Goal: Task Accomplishment & Management: Manage account settings

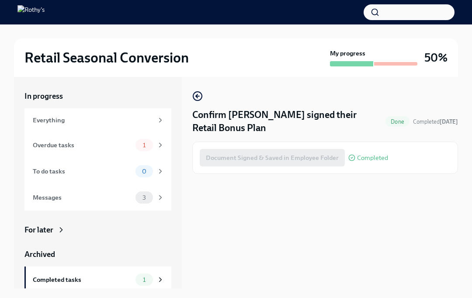
click at [134, 146] on div "Overdue tasks 1" at bounding box center [99, 145] width 132 height 12
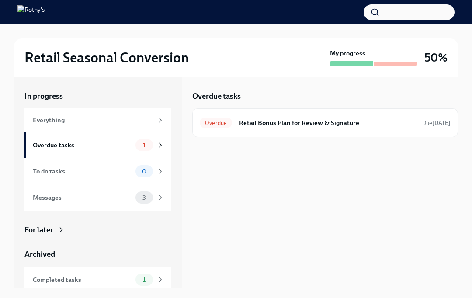
click at [397, 128] on div "Overdue Retail Bonus Plan for Review & Signature Due [DATE]" at bounding box center [325, 123] width 251 height 14
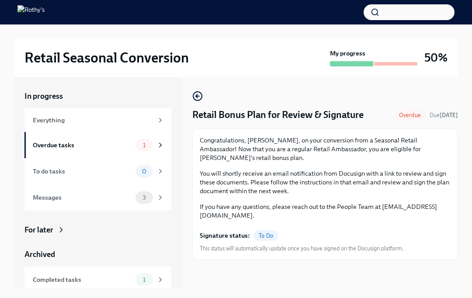
click at [265, 230] on div "To Do" at bounding box center [266, 235] width 25 height 10
click at [420, 202] on div "Congratulations, [PERSON_NAME], on your conversion from a Seasonal Retail Ambas…" at bounding box center [325, 194] width 251 height 117
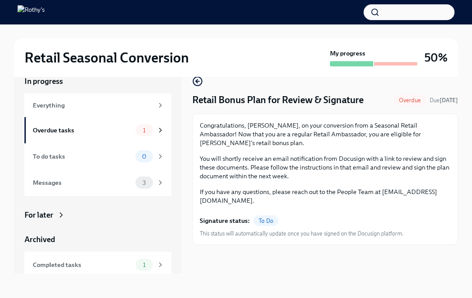
scroll to position [15, 0]
click at [286, 165] on p "You will shortly receive an email notification from Docusign with a link to rev…" at bounding box center [325, 167] width 251 height 26
click at [395, 101] on span "Overdue" at bounding box center [410, 100] width 32 height 7
click at [336, 212] on div "Signature status: To Do This status will automatically update once you have sig…" at bounding box center [325, 225] width 251 height 26
click at [321, 212] on div "Signature status: To Do This status will automatically update once you have sig…" at bounding box center [325, 225] width 251 height 26
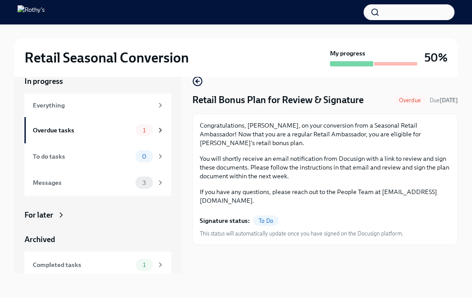
click at [328, 140] on div "Congratulations, [PERSON_NAME], on your conversion from a Seasonal Retail Ambas…" at bounding box center [325, 163] width 251 height 84
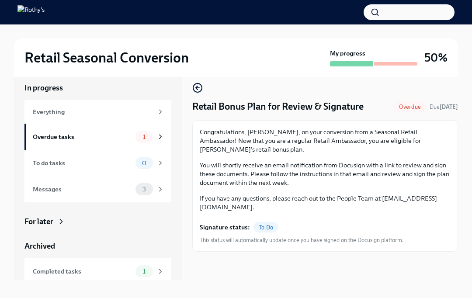
scroll to position [0, 0]
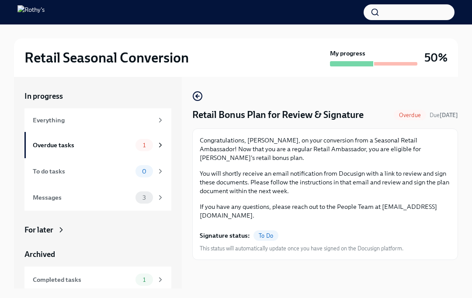
click at [201, 101] on icon "button" at bounding box center [197, 96] width 10 height 10
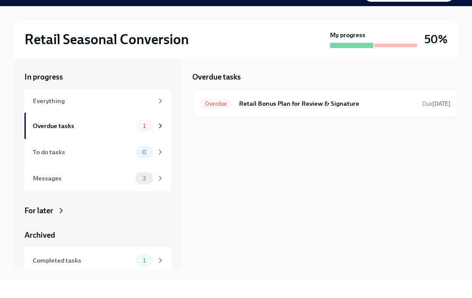
scroll to position [1, 0]
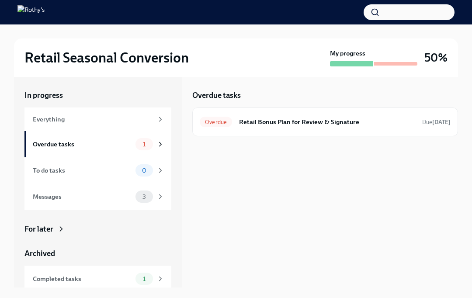
click at [306, 119] on h6 "Retail Bonus Plan for Review & Signature" at bounding box center [327, 122] width 176 height 10
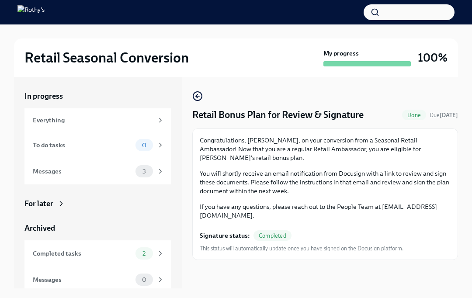
click at [60, 178] on div "Messages 3" at bounding box center [97, 171] width 147 height 26
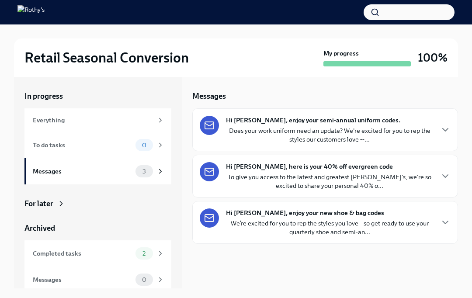
click at [405, 213] on div "Hi [PERSON_NAME], enjoy your new shoe & bag codes We’re excited for you to rep …" at bounding box center [329, 223] width 207 height 28
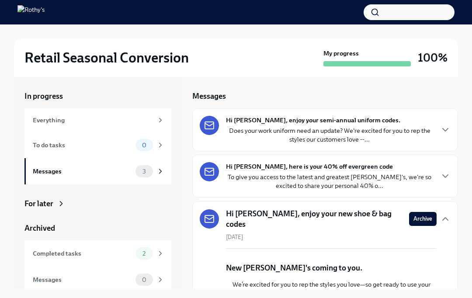
click at [347, 176] on p "To give you access to the latest and greatest [PERSON_NAME]'s, we're so excited…" at bounding box center [329, 181] width 207 height 17
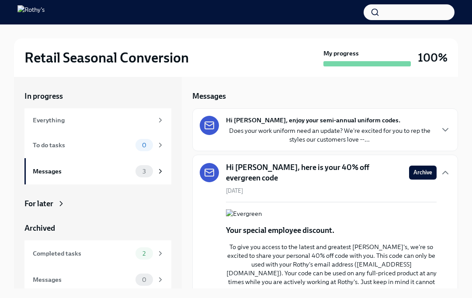
click at [338, 129] on p "Does your work uniform need an update? We're excited for you to rep the styles …" at bounding box center [329, 134] width 207 height 17
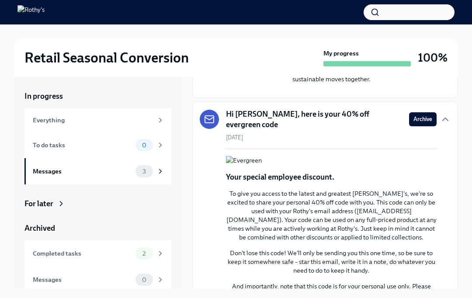
scroll to position [366, 0]
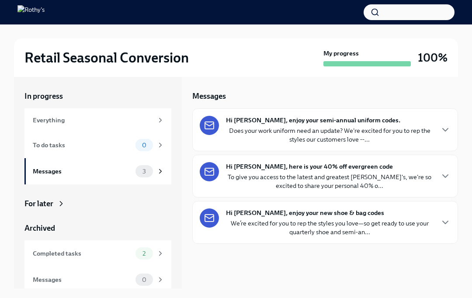
click at [399, 220] on p "We’re excited for you to rep the styles you love—so get ready to use your quart…" at bounding box center [329, 227] width 207 height 17
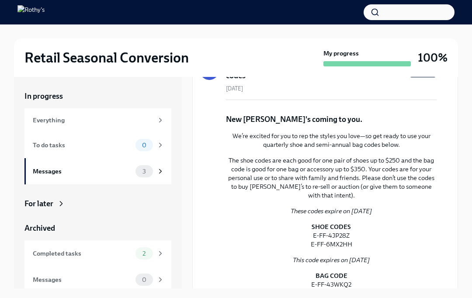
scroll to position [133, 0]
